Goal: Transaction & Acquisition: Purchase product/service

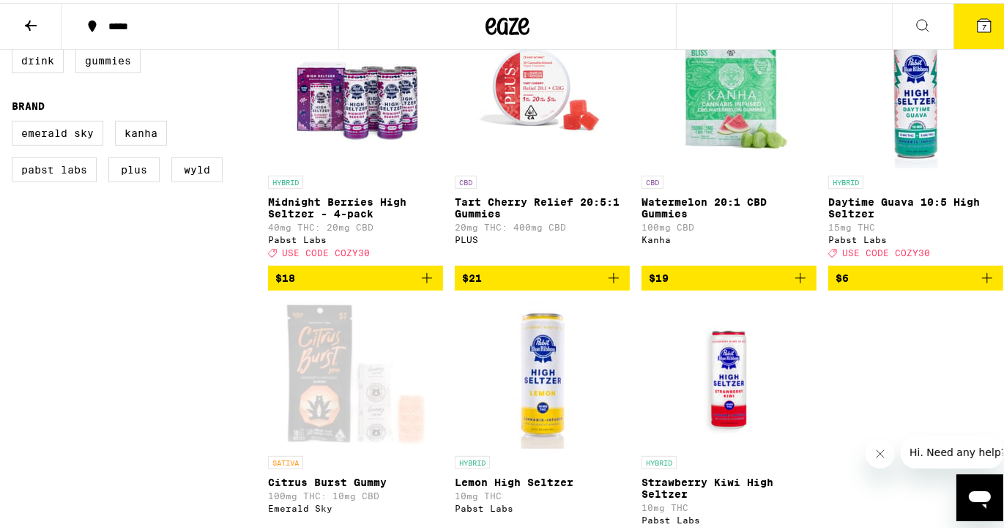
scroll to position [471, 0]
click at [899, 330] on div "INDICA Raspberry Passionfruit Live Resin Gummies 100mg THC: 10mg CBD Emerald Sk…" at bounding box center [635, 154] width 735 height 827
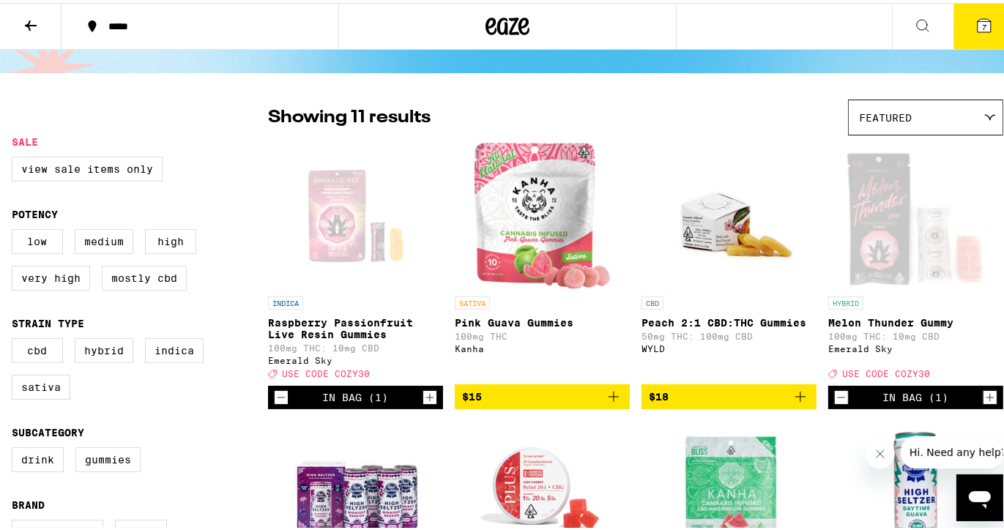
scroll to position [70, 0]
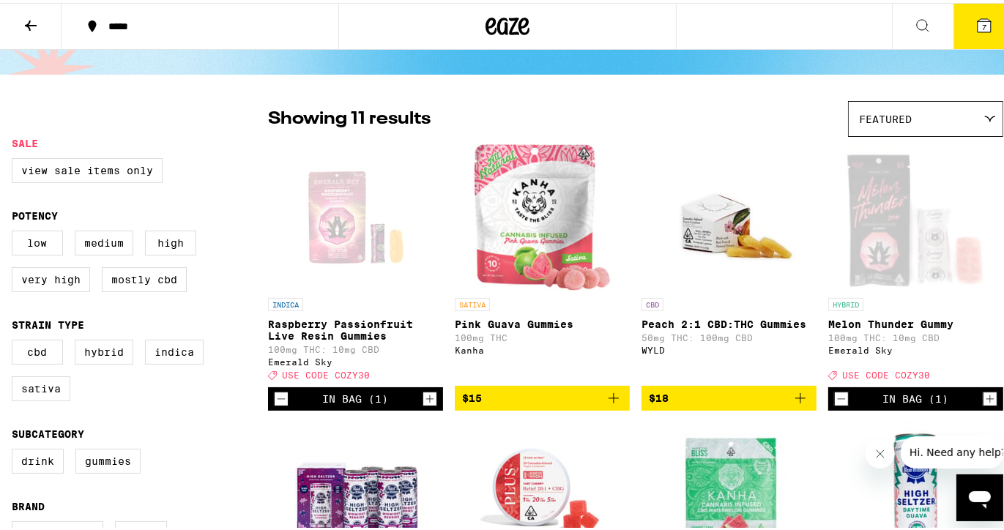
click at [609, 404] on icon "Add to bag" at bounding box center [614, 396] width 18 height 18
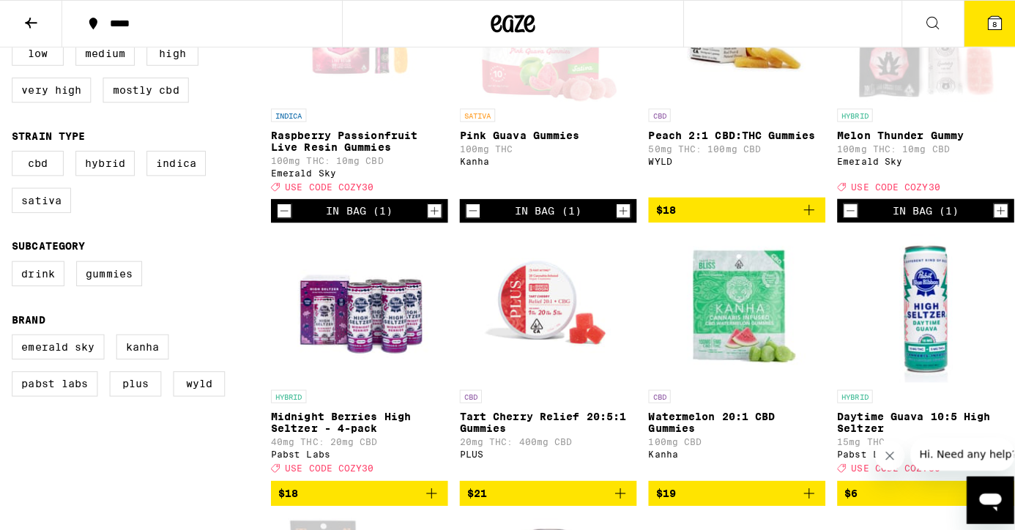
scroll to position [258, 0]
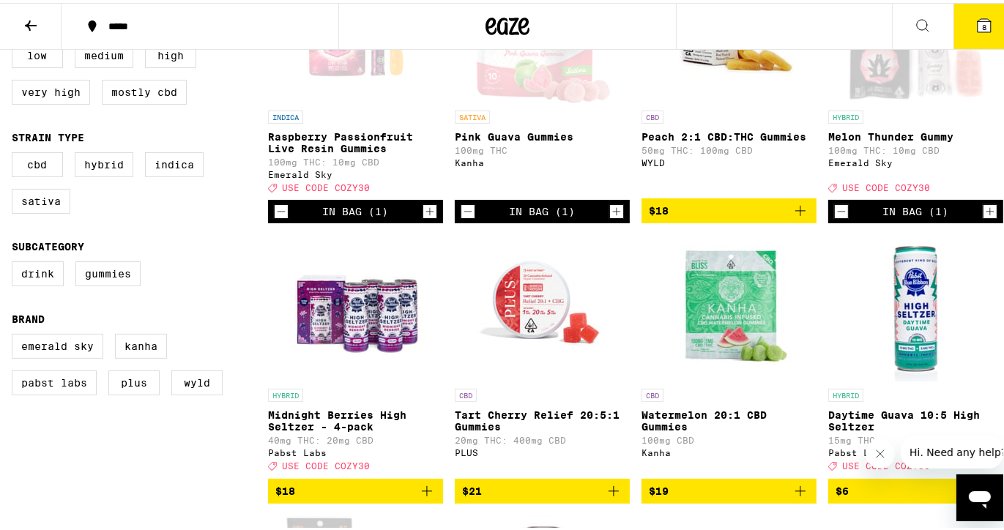
click at [978, 26] on icon at bounding box center [984, 22] width 13 height 13
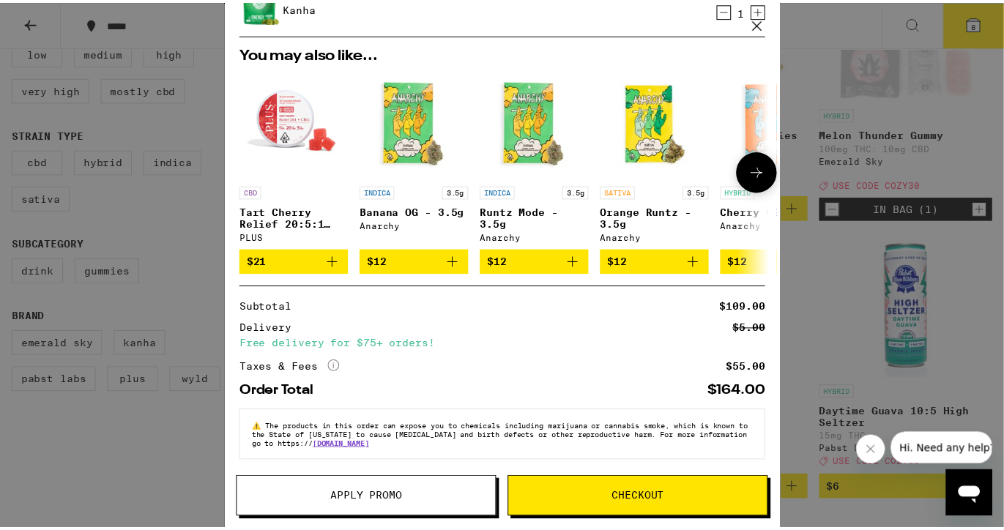
scroll to position [445, 0]
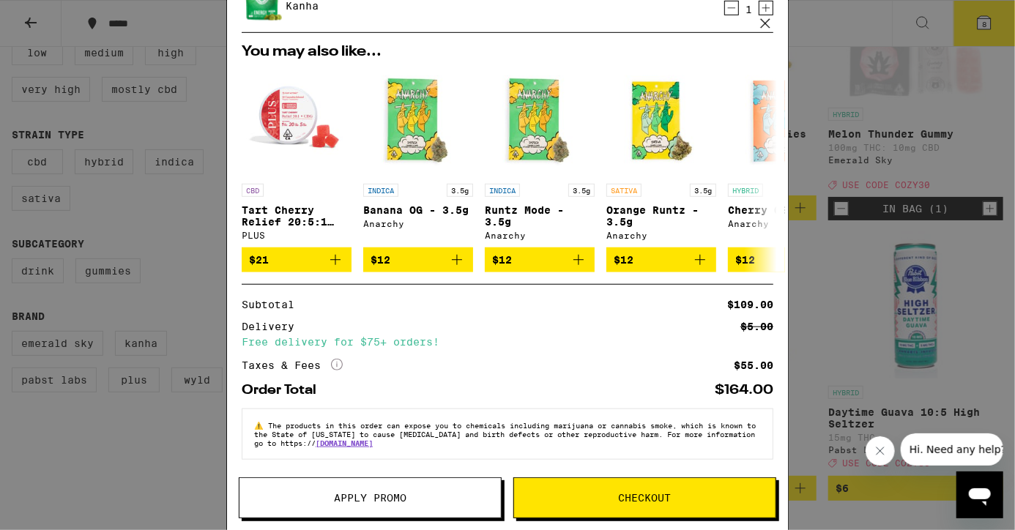
click at [371, 495] on span "Apply Promo" at bounding box center [370, 498] width 73 height 10
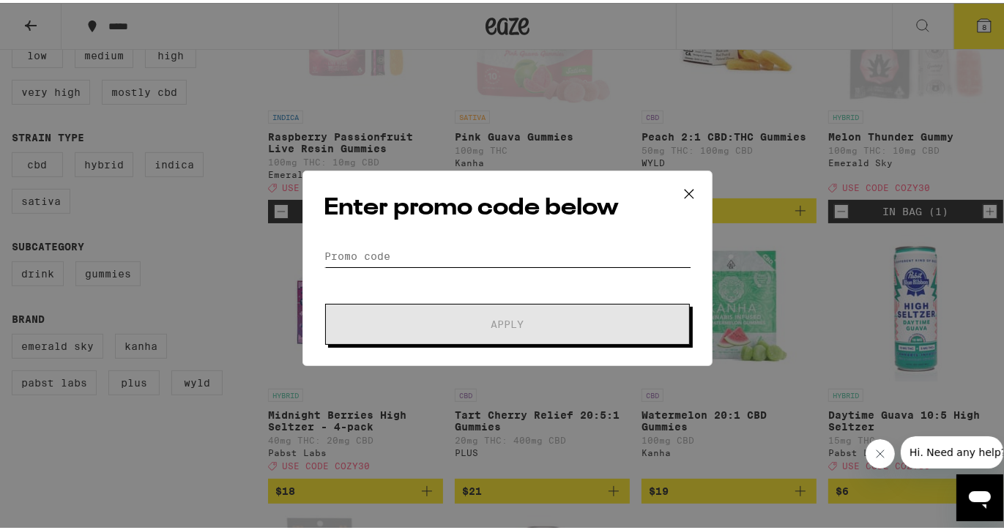
click at [365, 251] on input "Promo Code" at bounding box center [508, 253] width 368 height 22
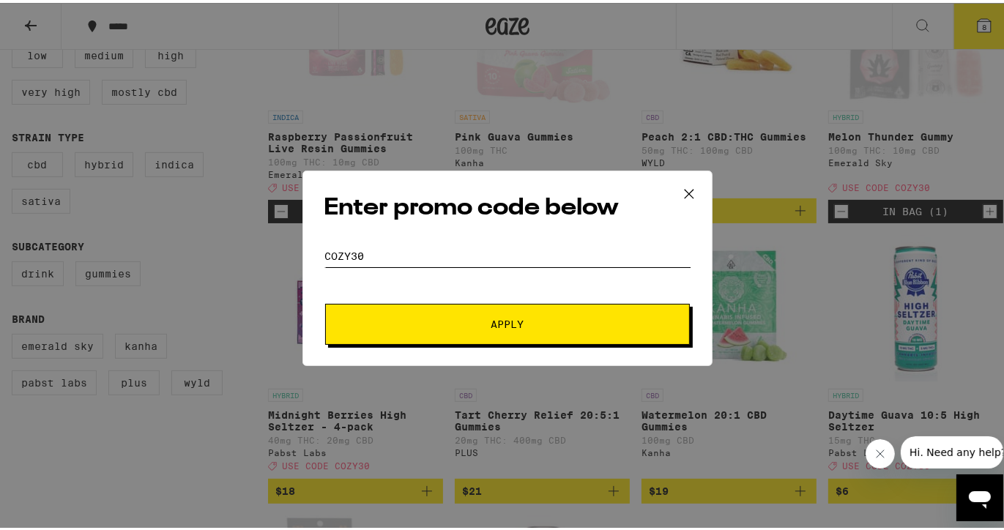
type input "COZY30"
click at [481, 312] on button "Apply" at bounding box center [507, 321] width 365 height 41
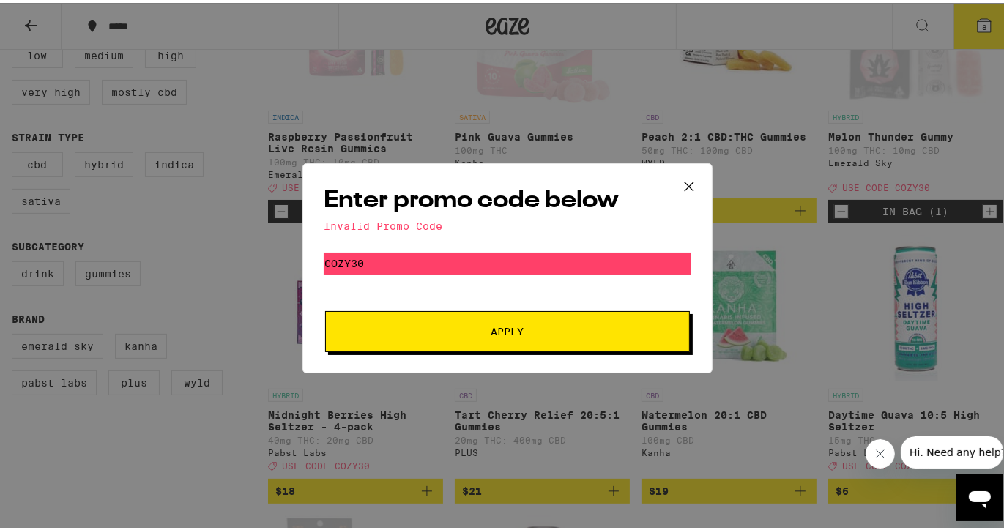
click at [685, 184] on icon at bounding box center [689, 183] width 9 height 9
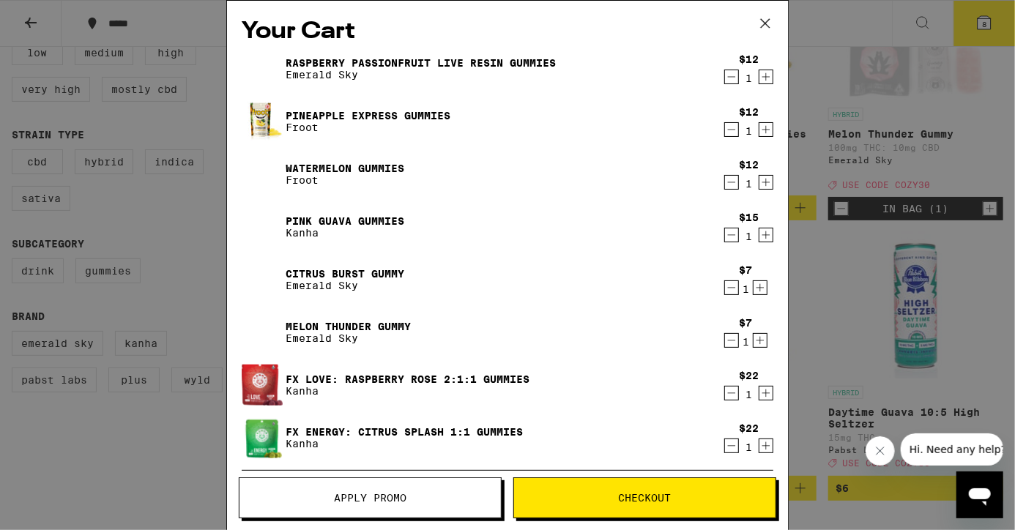
click at [861, 324] on div "Your Cart Raspberry Passionfruit Live Resin Gummies Emerald Sky $12 1 Pineapple…" at bounding box center [507, 265] width 1015 height 530
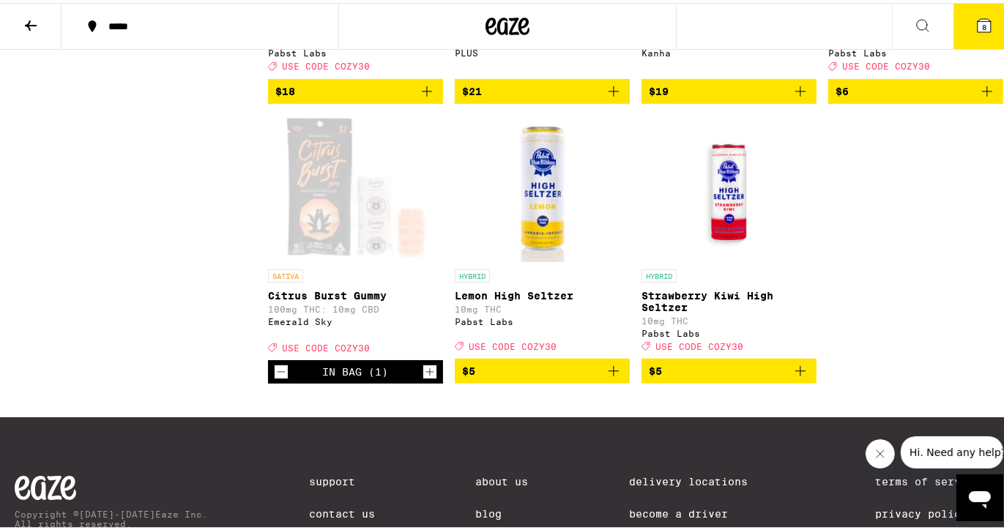
scroll to position [659, 0]
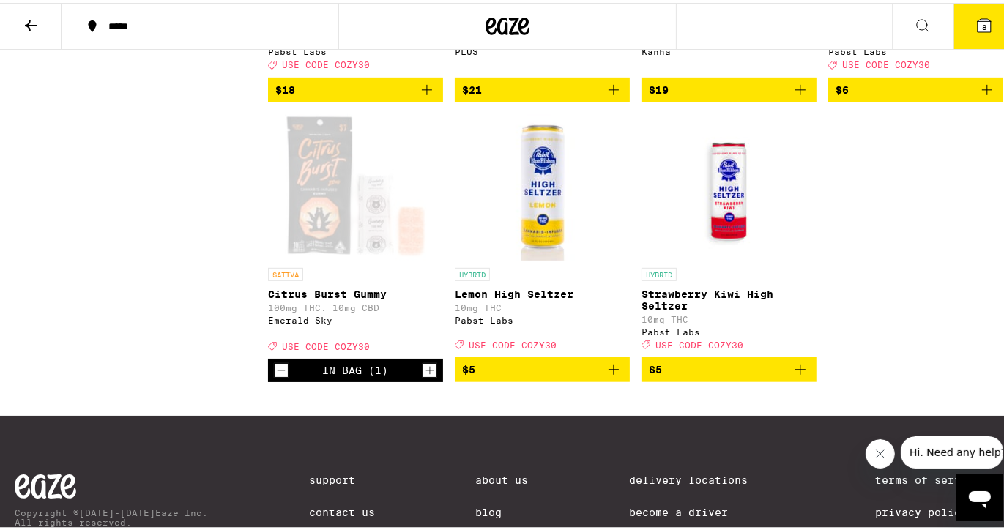
click at [303, 349] on span "USE CODE COZY30" at bounding box center [326, 344] width 88 height 10
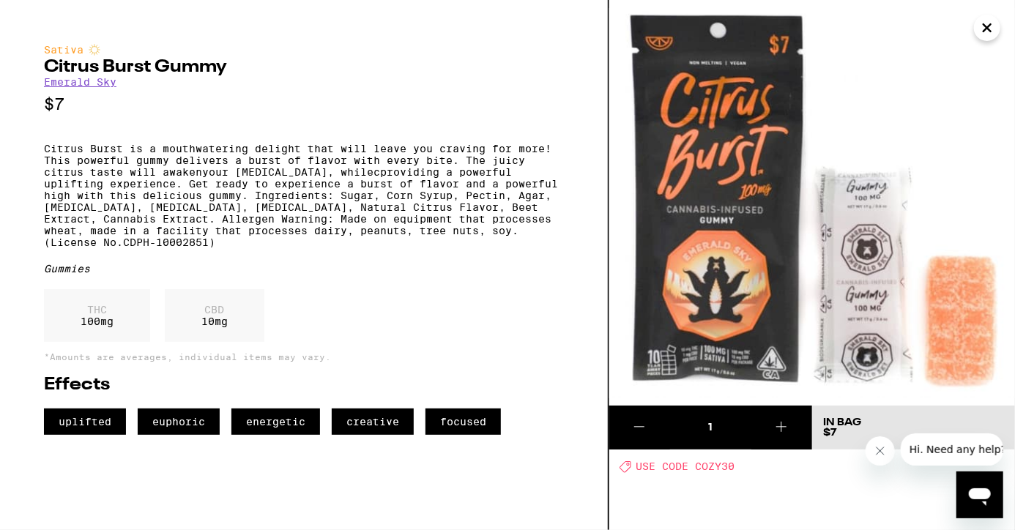
click at [880, 450] on icon "Close message from company" at bounding box center [879, 450] width 7 height 7
click at [981, 32] on icon "Close" at bounding box center [988, 28] width 18 height 22
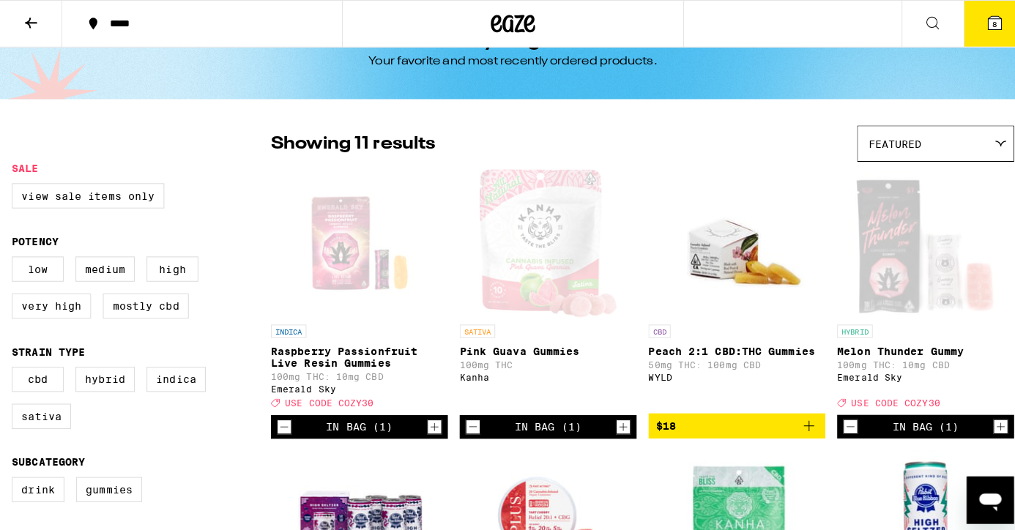
scroll to position [45, 0]
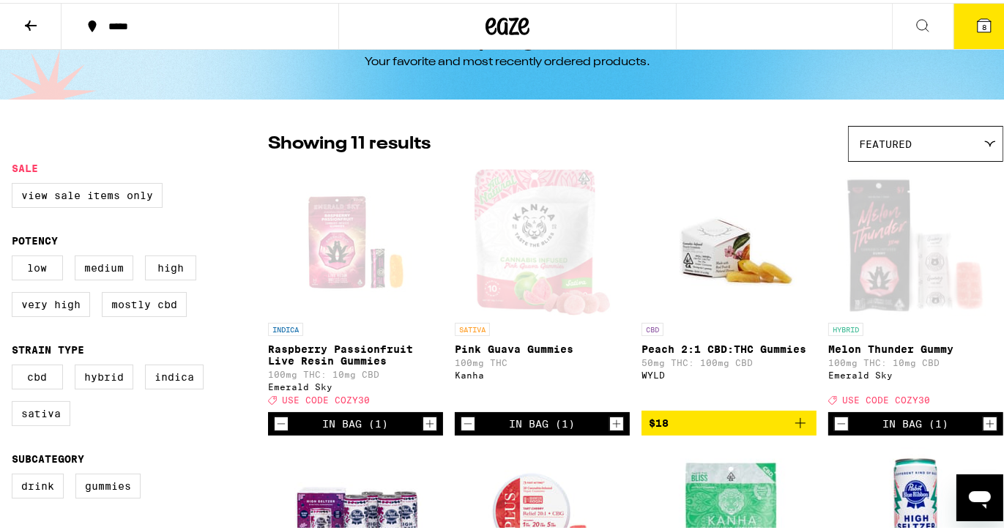
click at [978, 22] on icon at bounding box center [984, 22] width 13 height 13
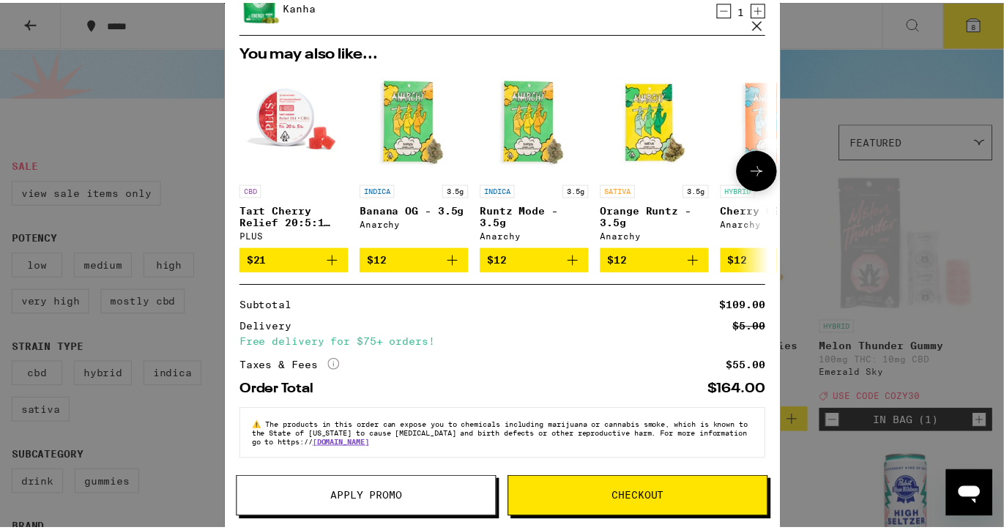
scroll to position [445, 0]
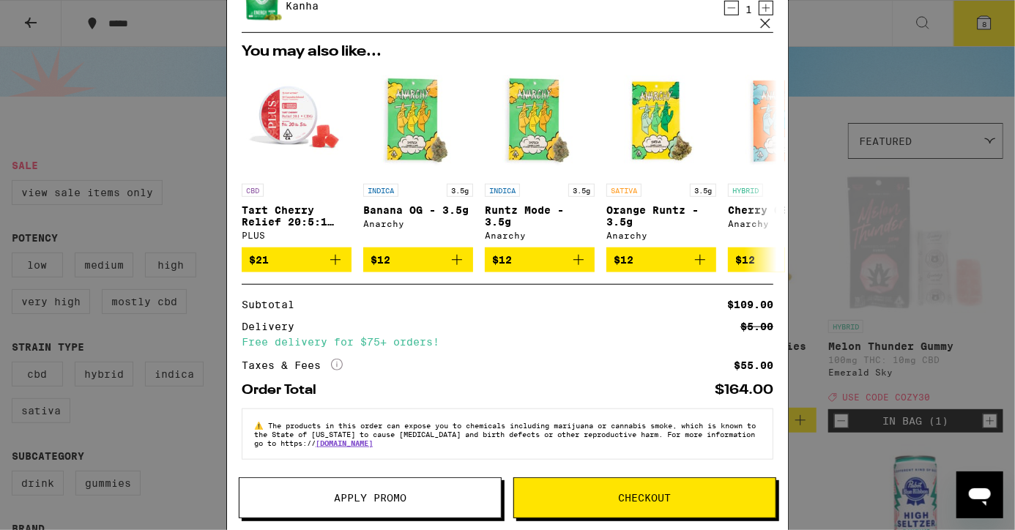
click at [354, 496] on span "Apply Promo" at bounding box center [370, 498] width 73 height 10
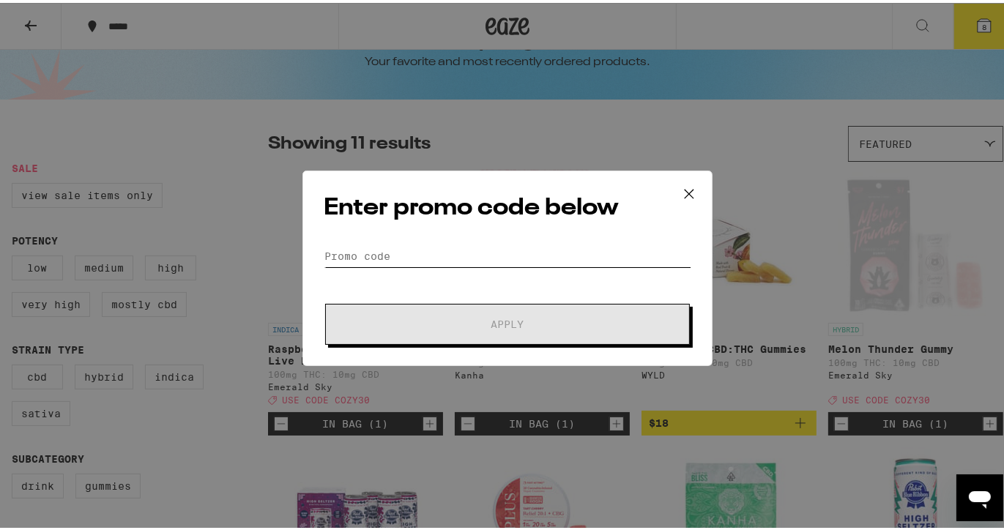
click at [327, 254] on input "Promo Code" at bounding box center [508, 253] width 368 height 22
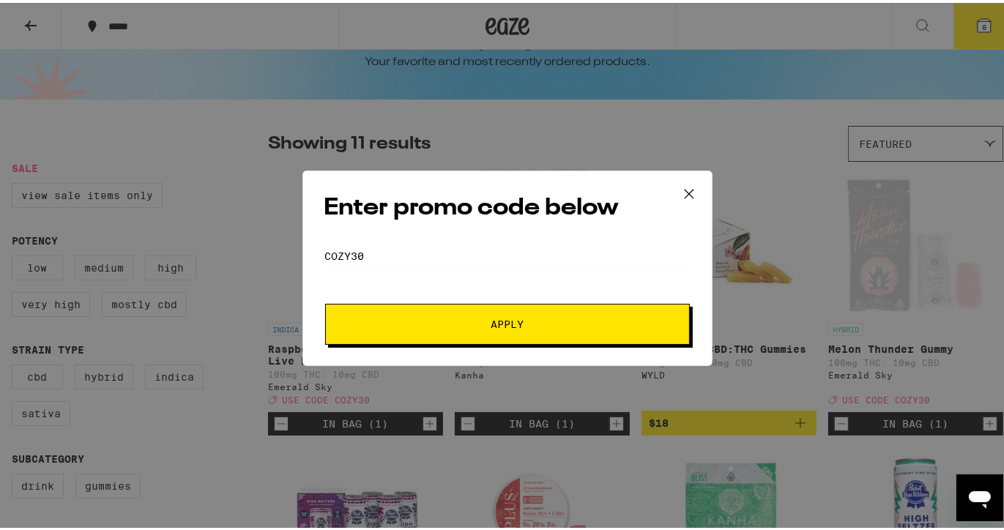
click at [437, 313] on button "Apply" at bounding box center [507, 321] width 365 height 41
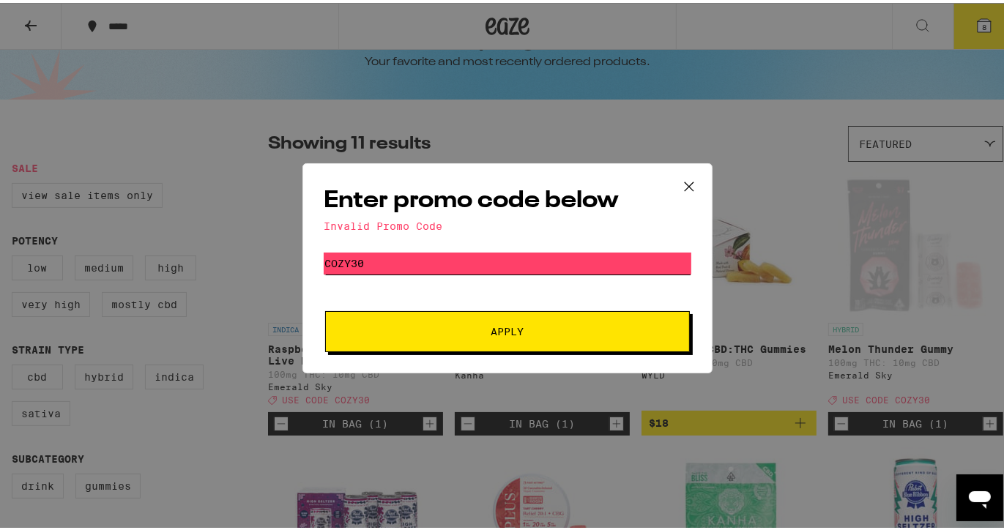
click at [364, 259] on input "cozy30" at bounding box center [508, 261] width 368 height 22
click at [423, 339] on button "Apply" at bounding box center [507, 328] width 365 height 41
click at [396, 257] on input "cozy 30" at bounding box center [508, 261] width 368 height 22
type input "c"
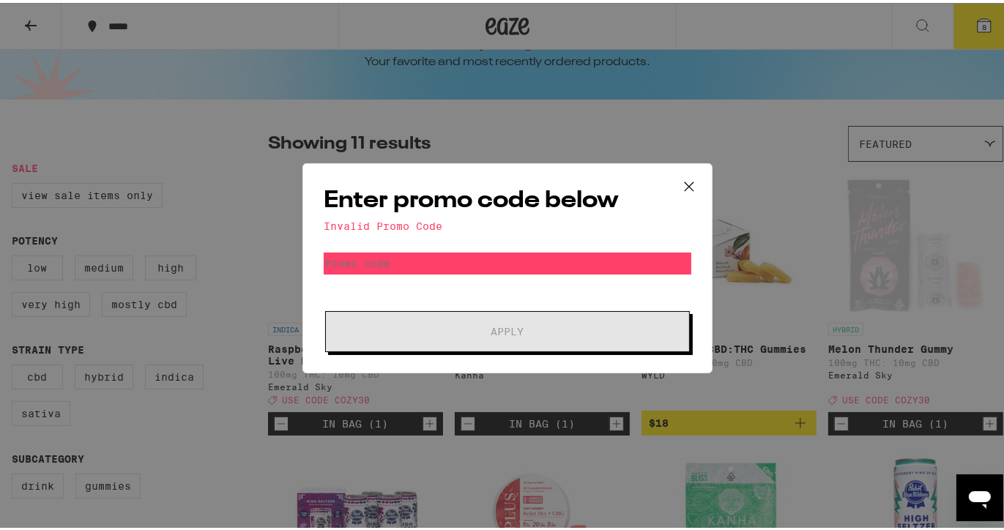
click at [682, 183] on icon at bounding box center [689, 184] width 22 height 22
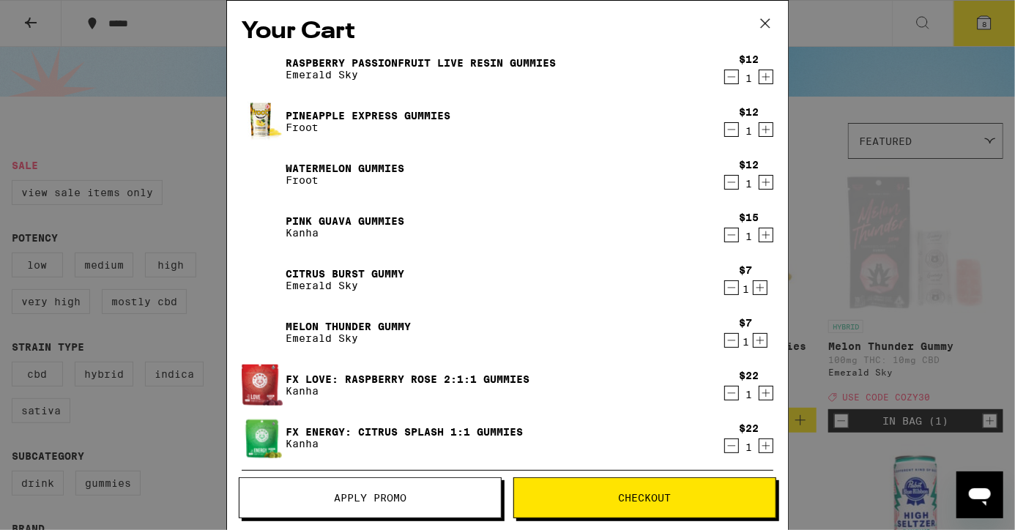
click at [177, 35] on div "Your Cart Raspberry Passionfruit Live Resin Gummies Emerald Sky $12 1 Pineapple…" at bounding box center [507, 265] width 1015 height 530
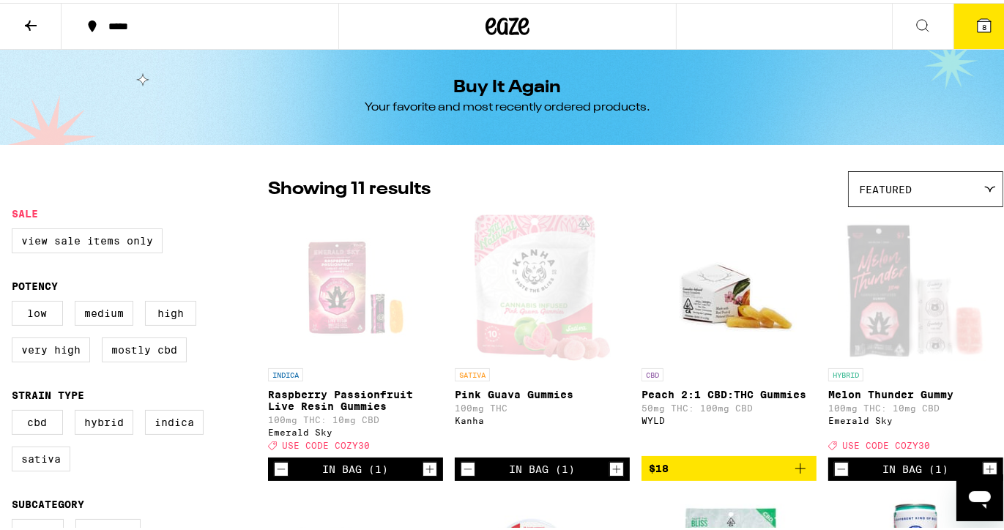
click at [978, 25] on icon at bounding box center [984, 22] width 13 height 13
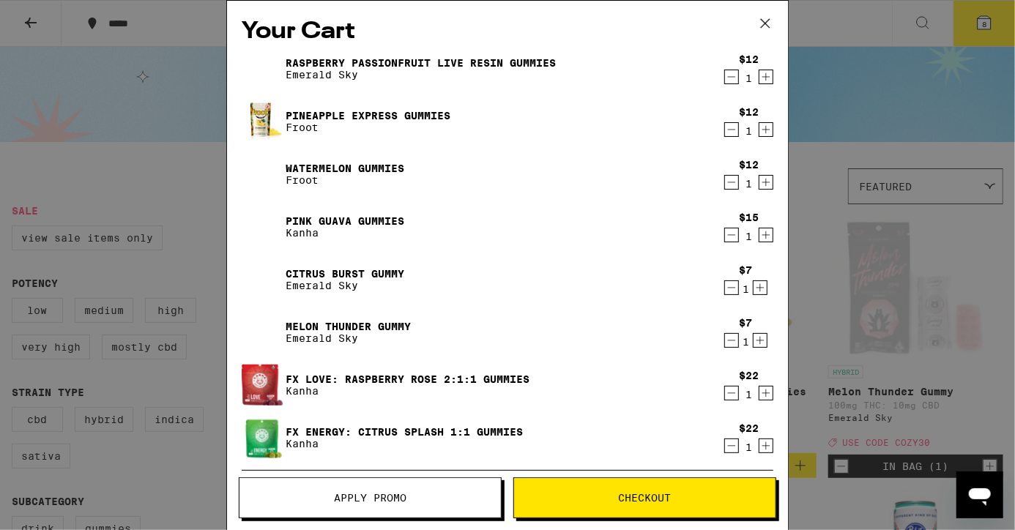
click at [359, 505] on button "Apply Promo" at bounding box center [370, 498] width 263 height 41
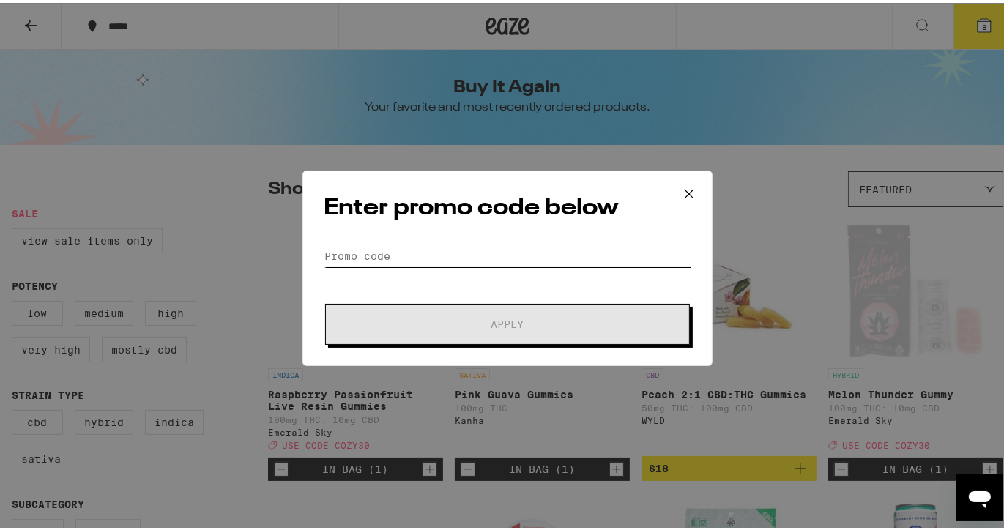
click at [390, 256] on input "Promo Code" at bounding box center [508, 253] width 368 height 22
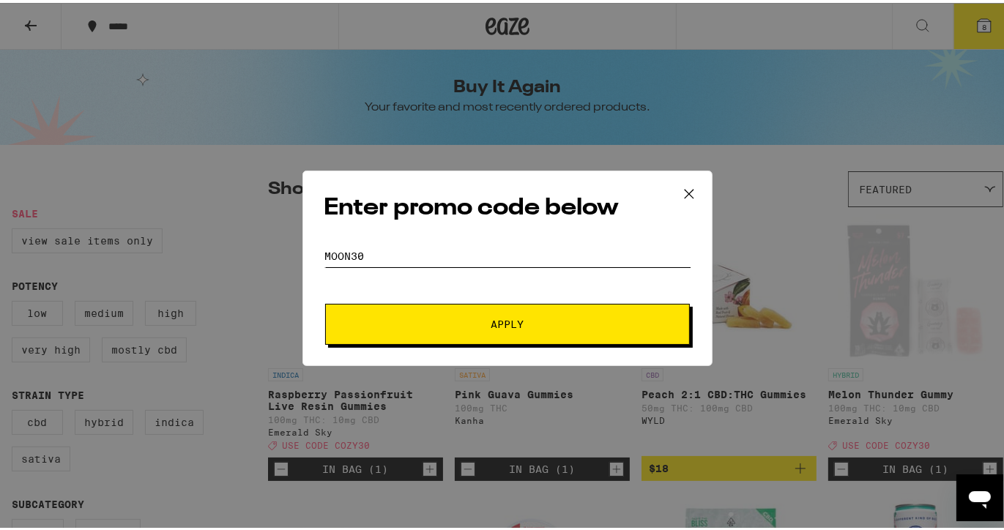
type input "moon30"
click at [441, 313] on button "Apply" at bounding box center [507, 321] width 365 height 41
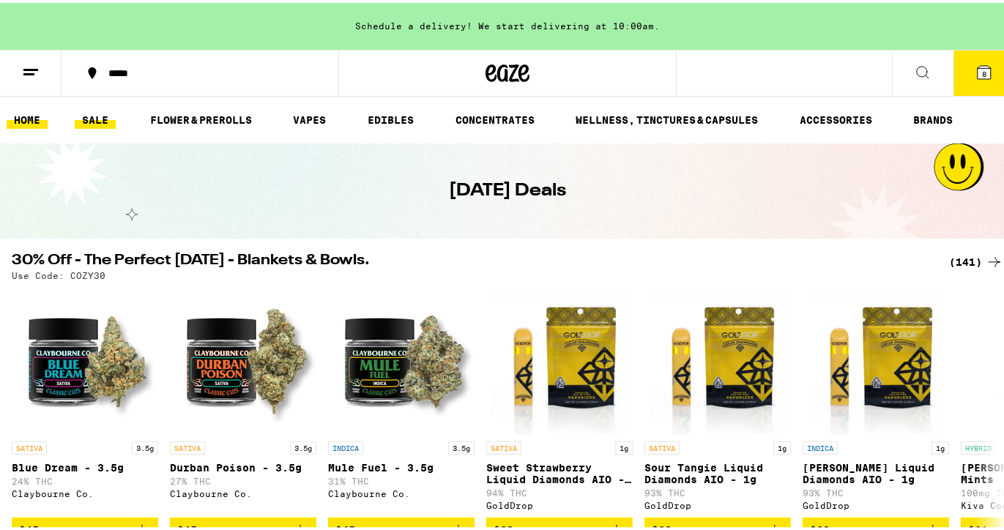
click at [24, 114] on link "HOME" at bounding box center [27, 117] width 41 height 18
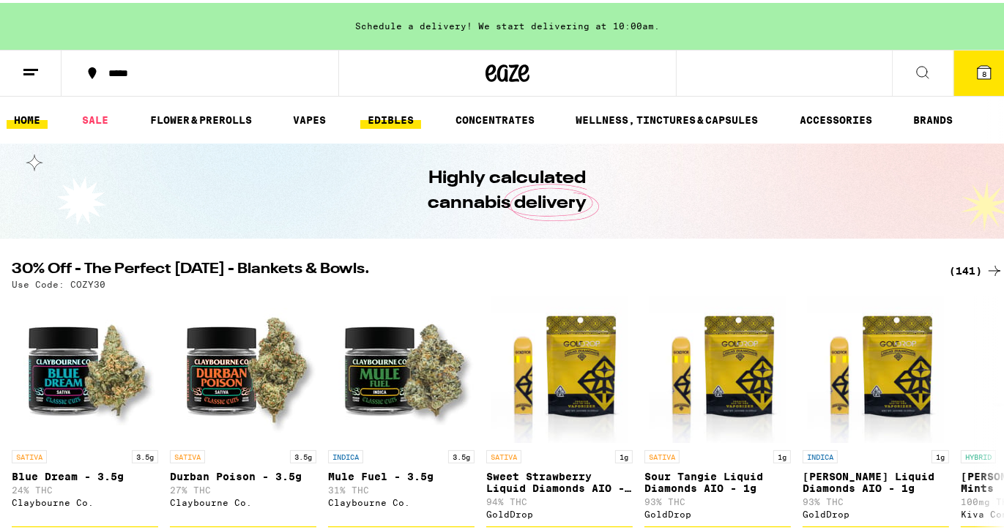
click at [391, 118] on link "EDIBLES" at bounding box center [390, 117] width 61 height 18
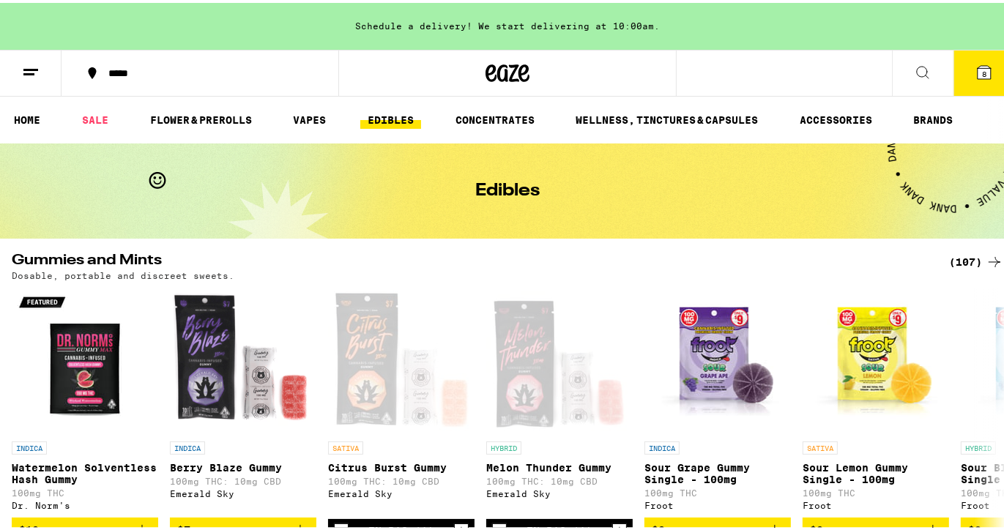
click at [950, 259] on div "(107)" at bounding box center [976, 260] width 54 height 18
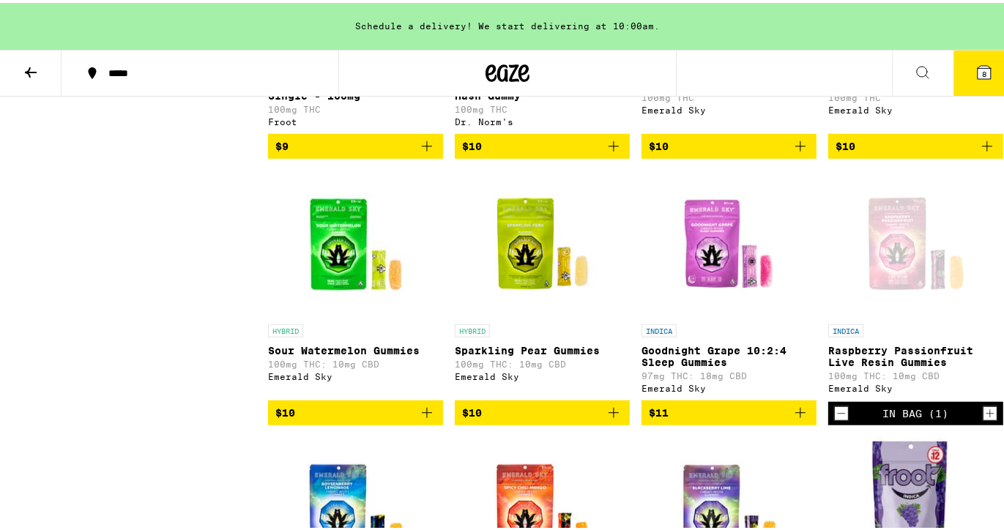
scroll to position [891, 0]
click at [835, 420] on icon "Decrement" at bounding box center [841, 411] width 13 height 18
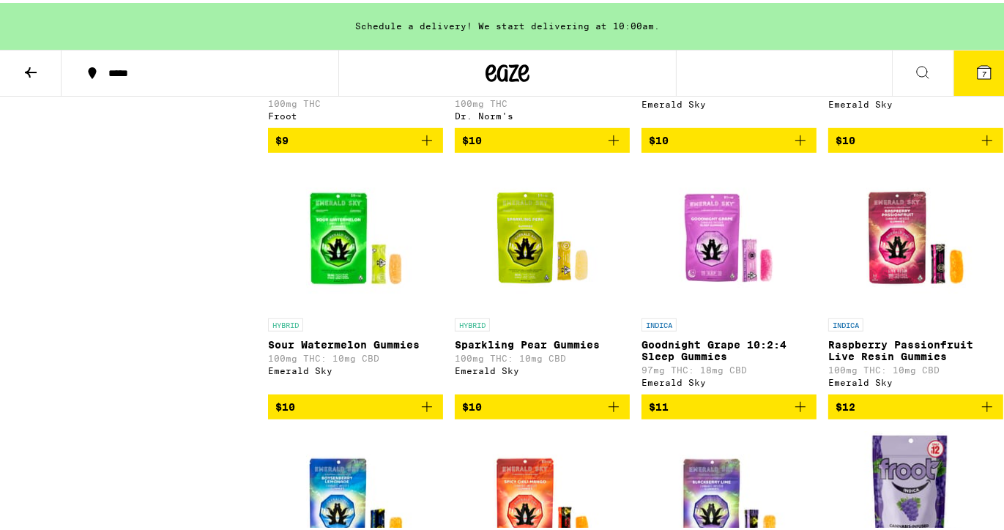
scroll to position [898, 0]
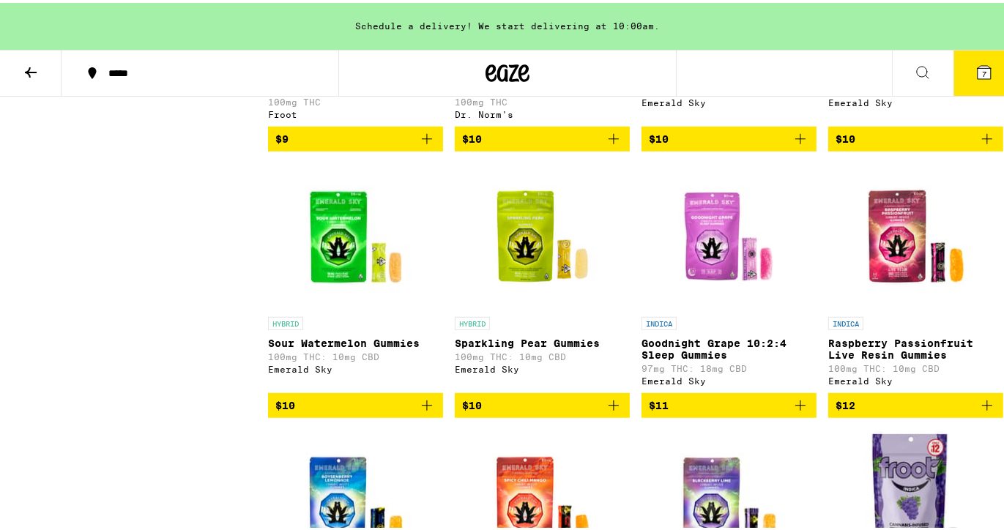
click at [425, 412] on icon "Add to bag" at bounding box center [427, 403] width 18 height 18
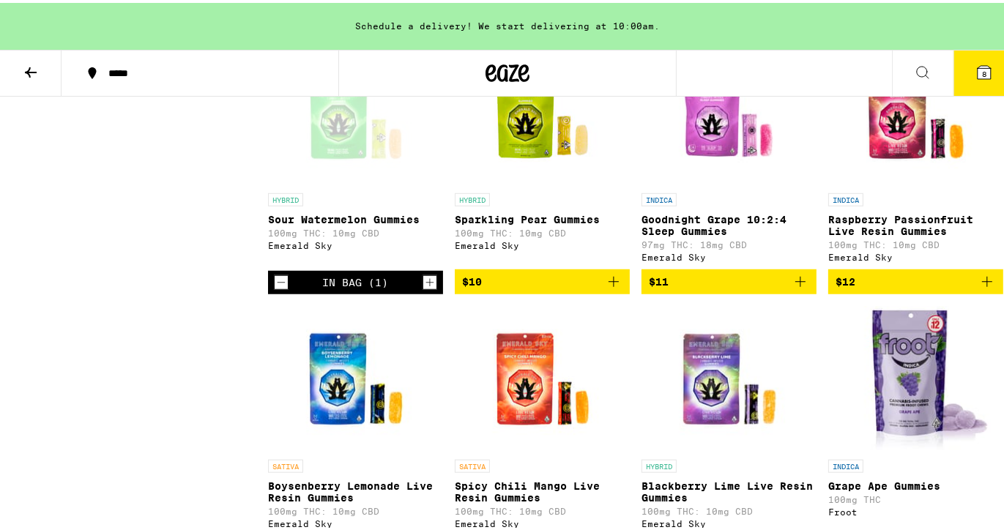
scroll to position [1023, 0]
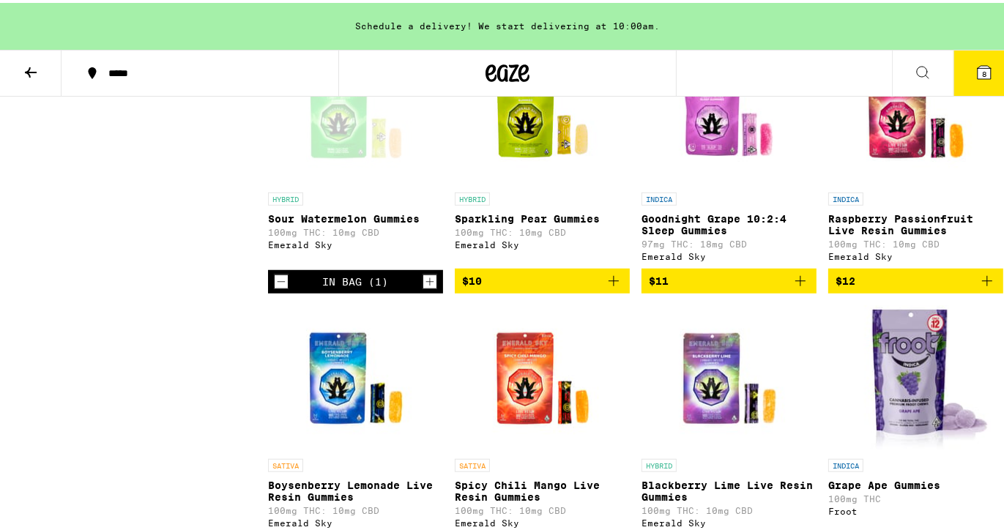
click at [606, 287] on icon "Add to bag" at bounding box center [614, 279] width 18 height 18
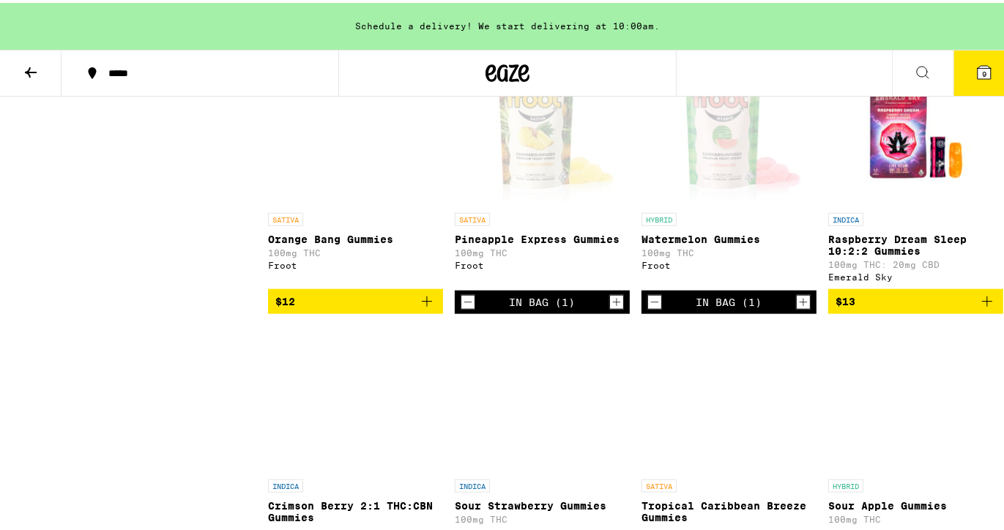
scroll to position [1547, 0]
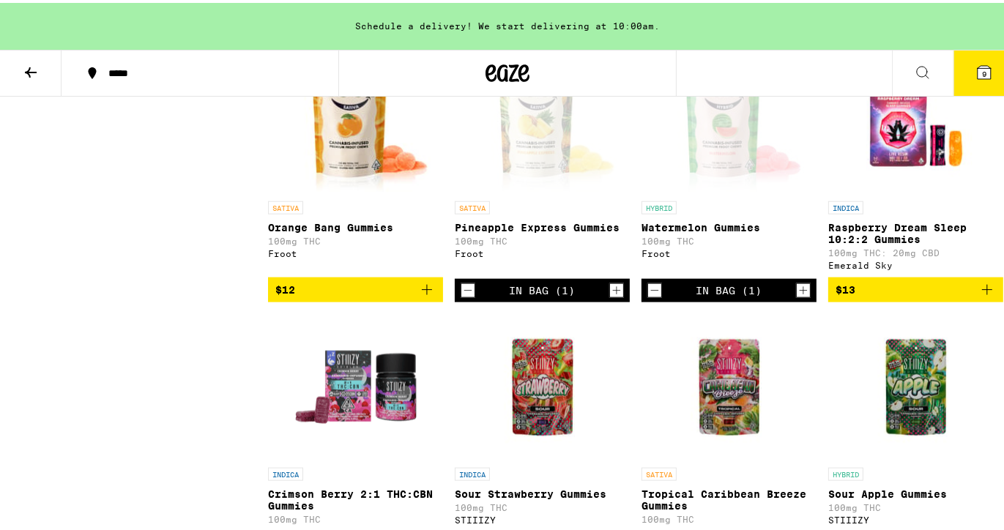
click at [464, 297] on icon "Decrement" at bounding box center [467, 288] width 13 height 18
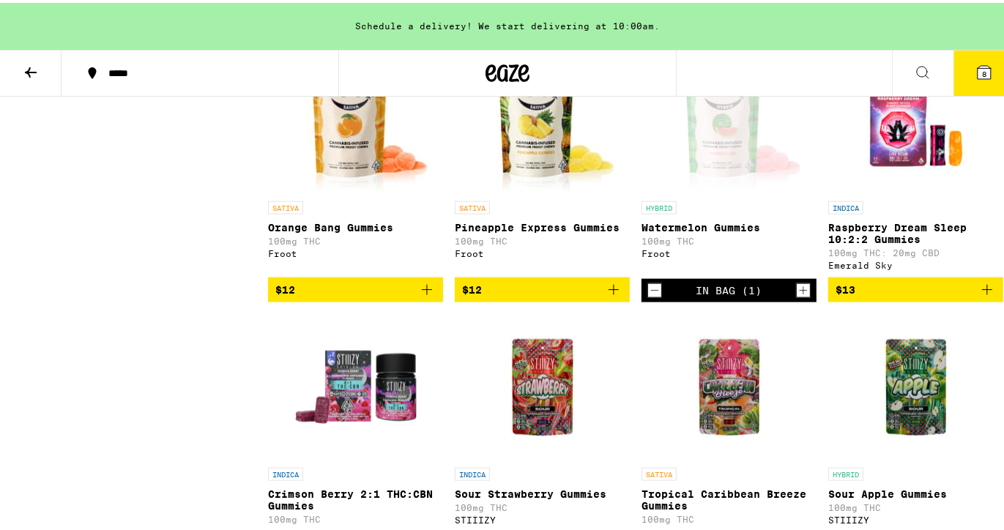
click at [607, 296] on icon "Add to bag" at bounding box center [614, 287] width 18 height 18
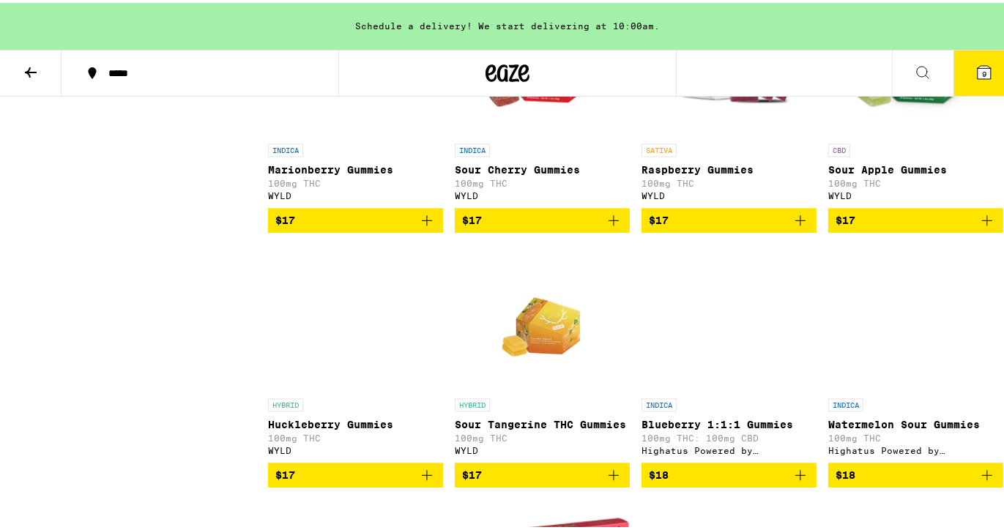
scroll to position [2914, 0]
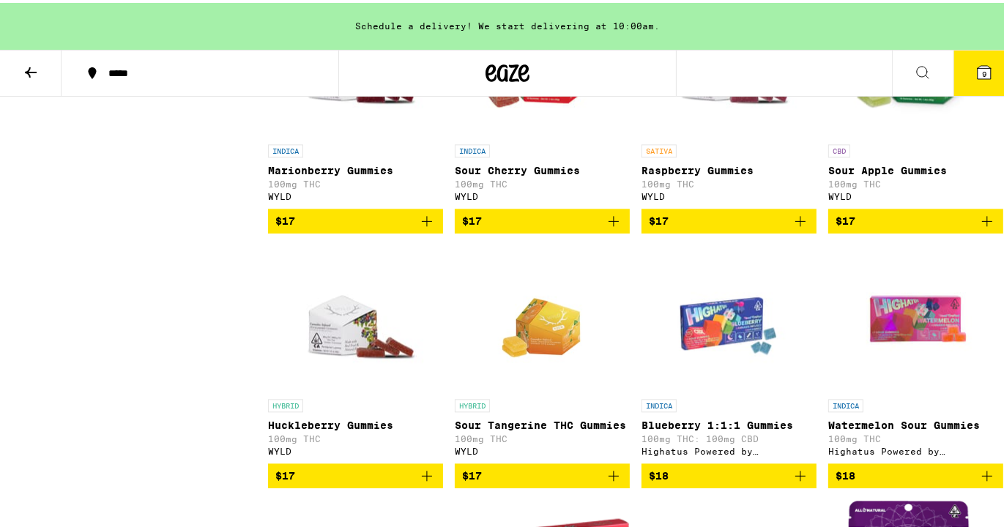
click at [873, 174] on p "Sour Apple Gummies" at bounding box center [915, 168] width 175 height 12
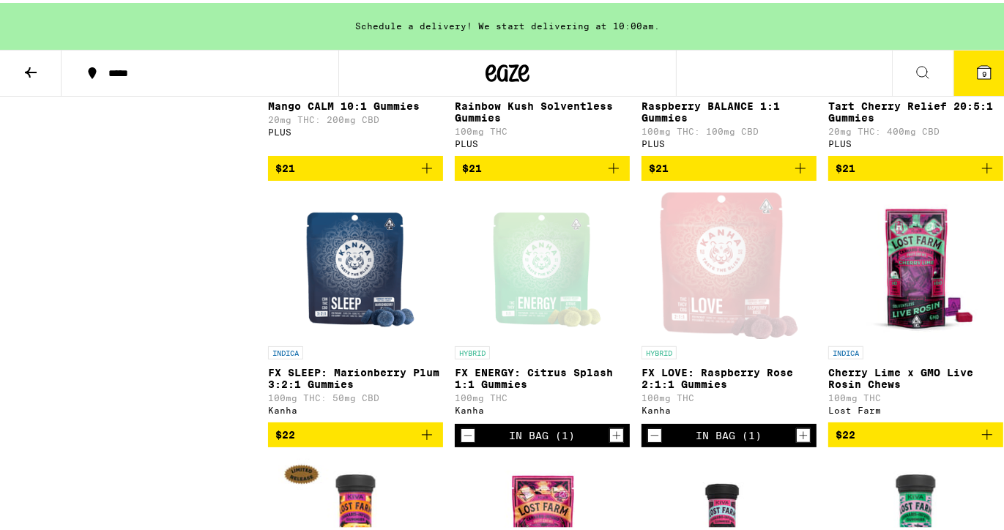
scroll to position [5888, 0]
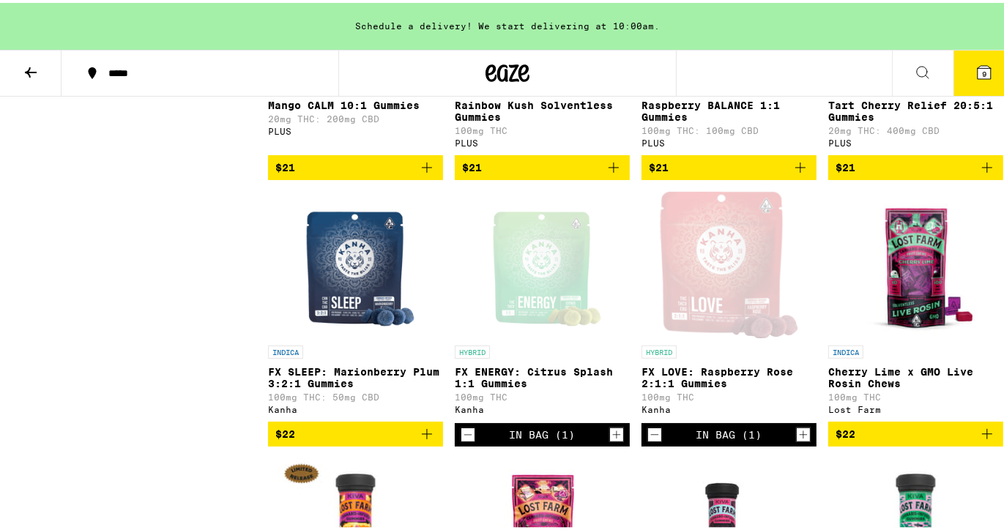
click at [888, 120] on p "Tart Cherry Relief 20:5:1 Gummies" at bounding box center [915, 108] width 175 height 23
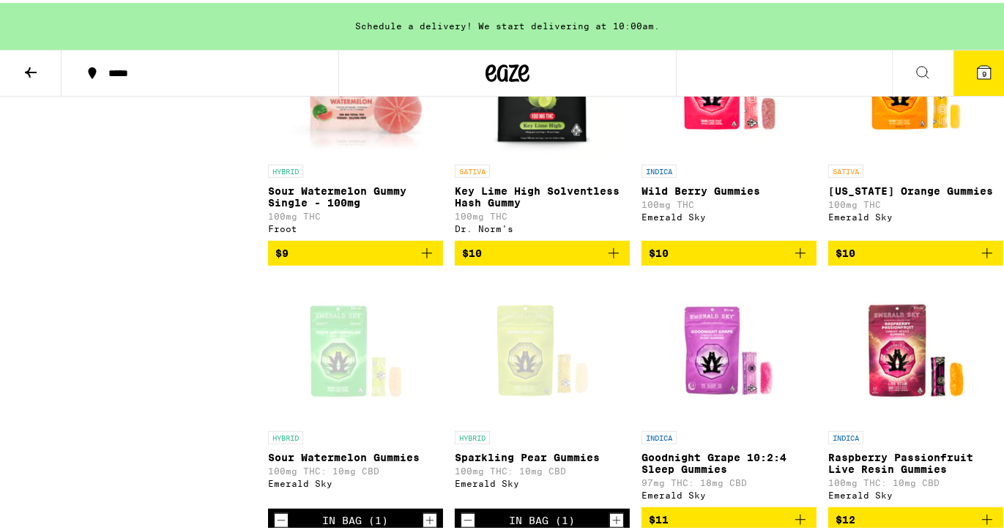
scroll to position [783, 0]
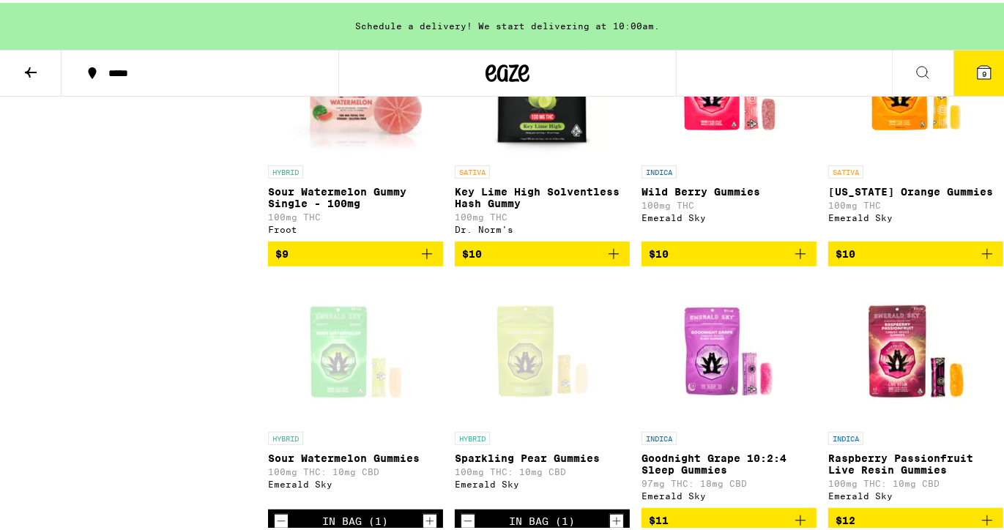
click at [979, 260] on icon "Add to bag" at bounding box center [988, 251] width 18 height 18
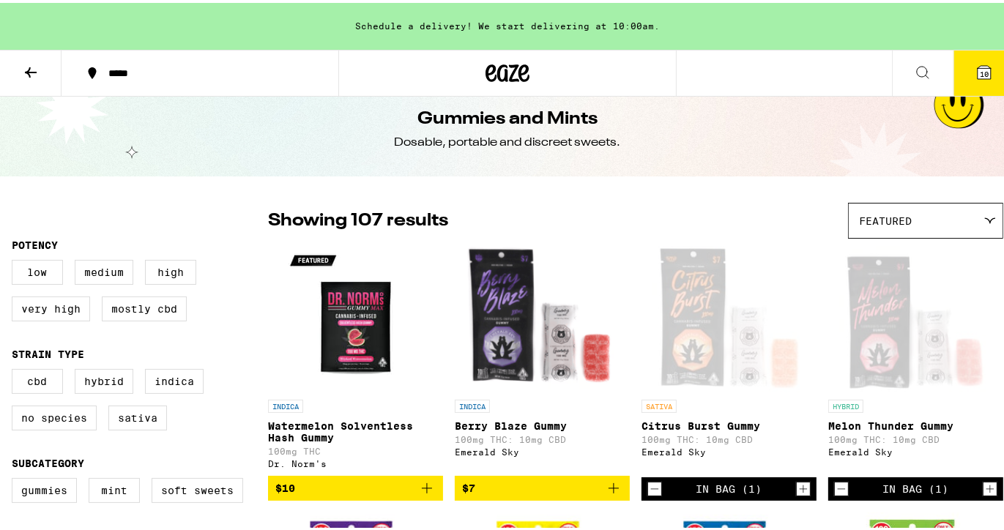
scroll to position [0, 0]
